Goal: Find contact information: Find contact information

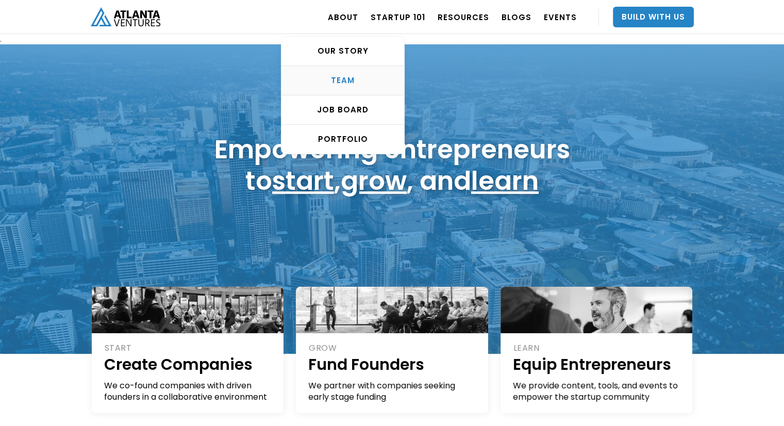
click at [351, 82] on div "TEAM" at bounding box center [342, 80] width 123 height 10
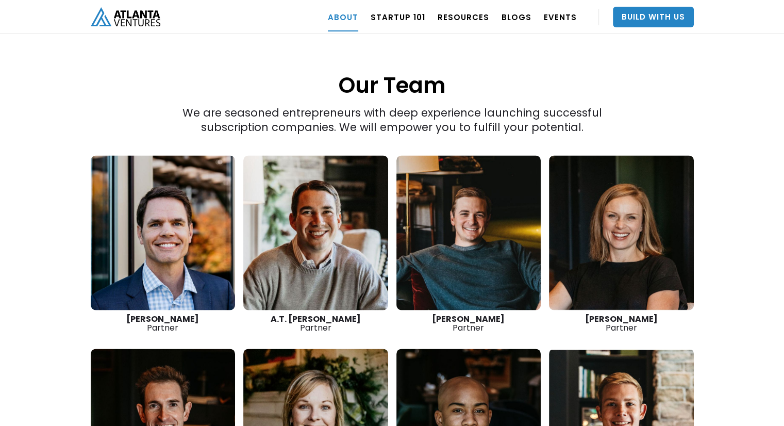
scroll to position [1386, 0]
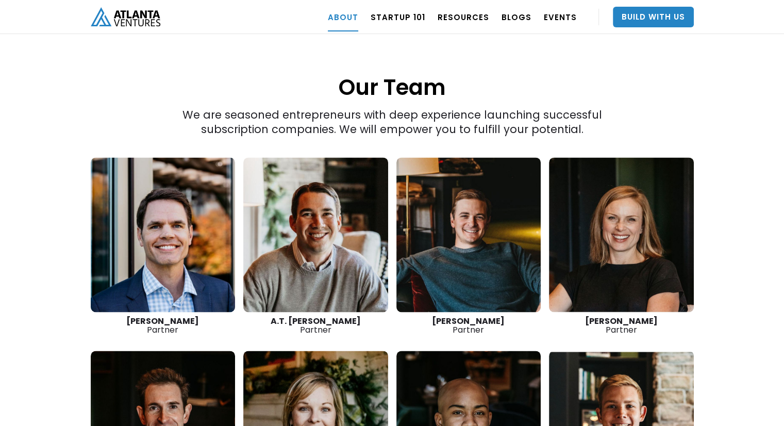
click at [203, 209] on link at bounding box center [163, 234] width 145 height 155
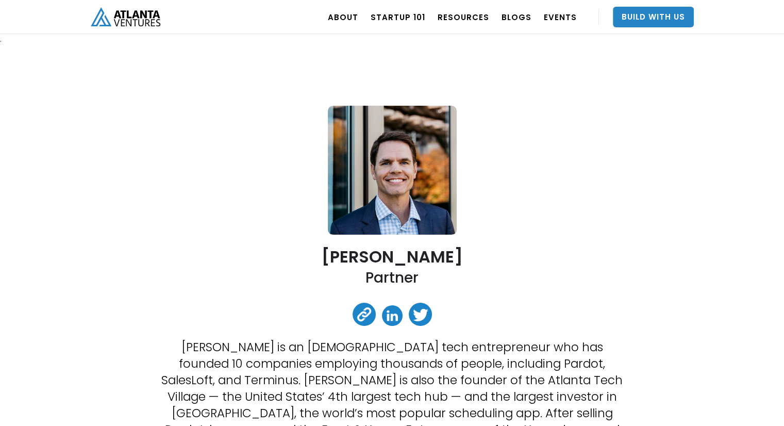
click at [395, 314] on link at bounding box center [392, 315] width 21 height 21
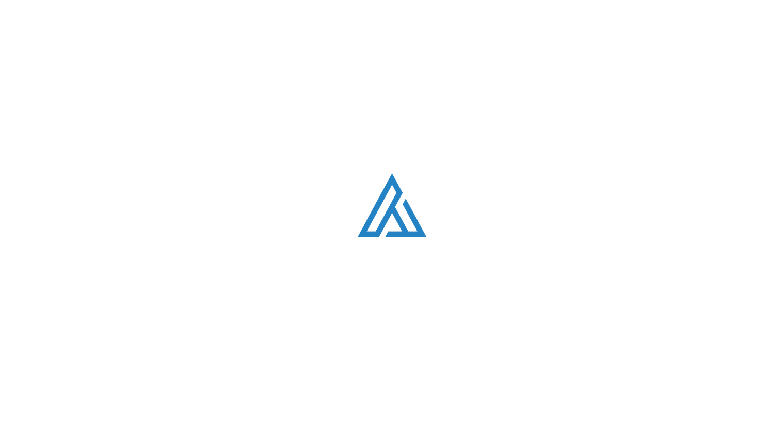
scroll to position [1386, 0]
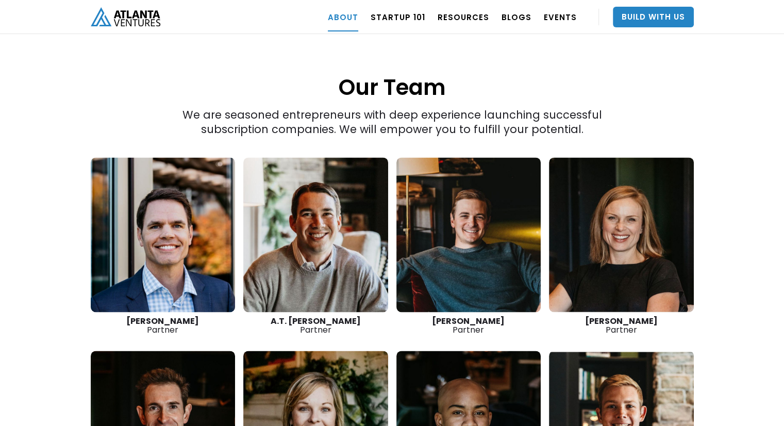
click at [467, 199] on link at bounding box center [468, 234] width 145 height 155
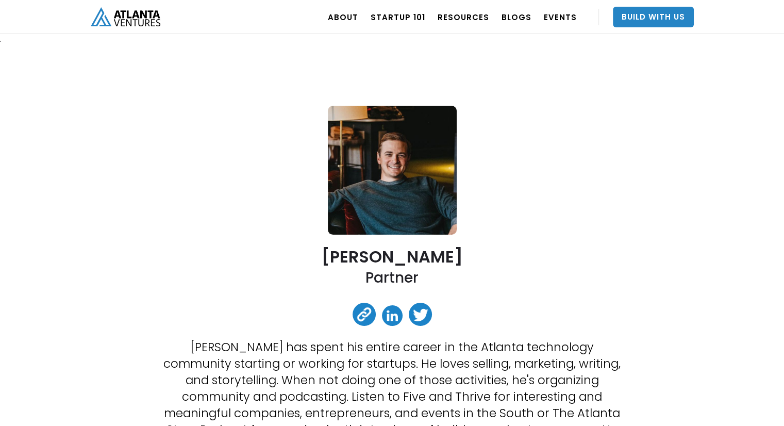
click at [392, 318] on link at bounding box center [392, 315] width 21 height 21
click at [157, 23] on img "home" at bounding box center [126, 16] width 70 height 19
